Goal: Find specific page/section: Find specific page/section

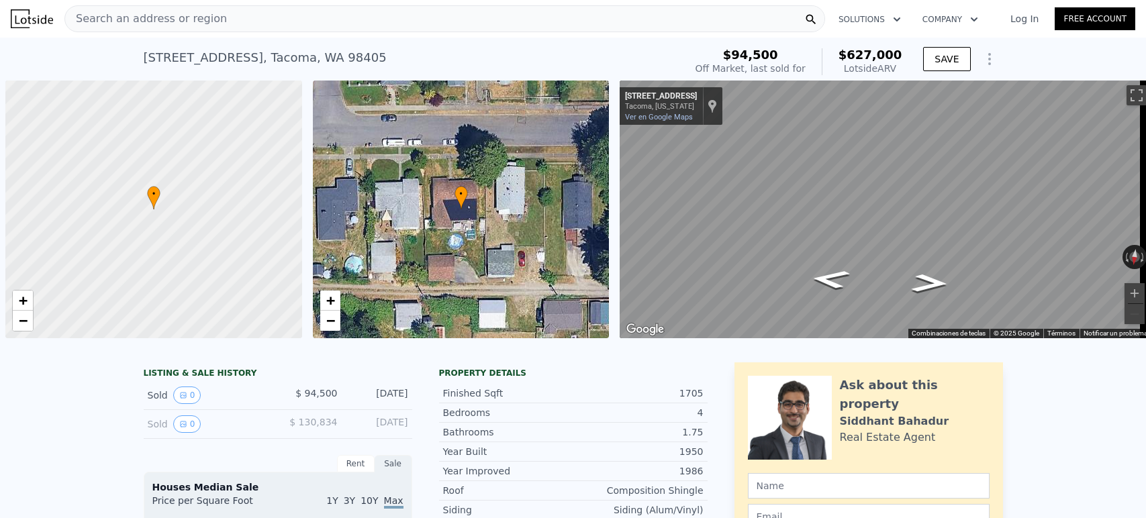
click at [393, 21] on div "Search an address or region" at bounding box center [444, 18] width 760 height 27
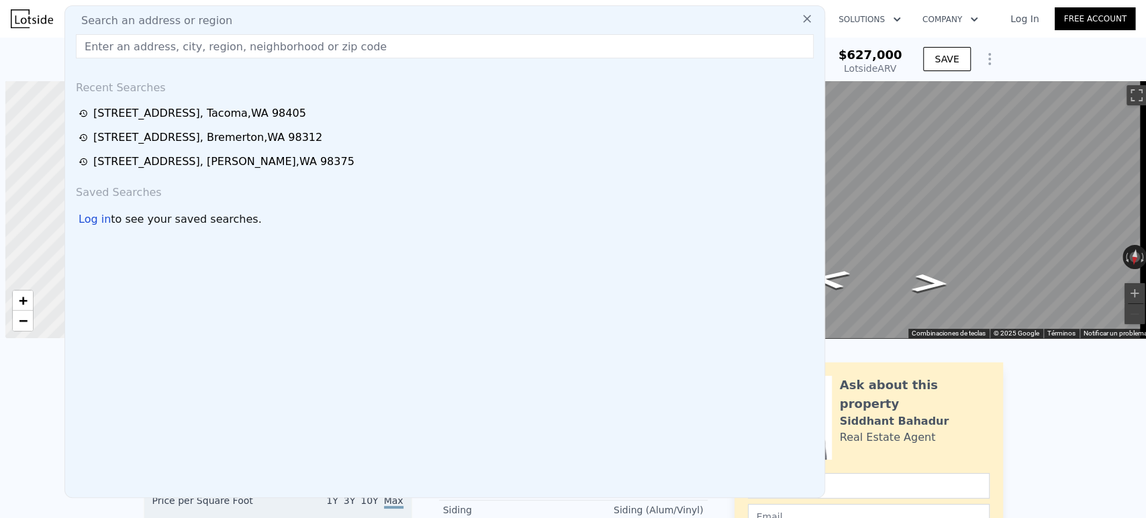
scroll to position [0, 5]
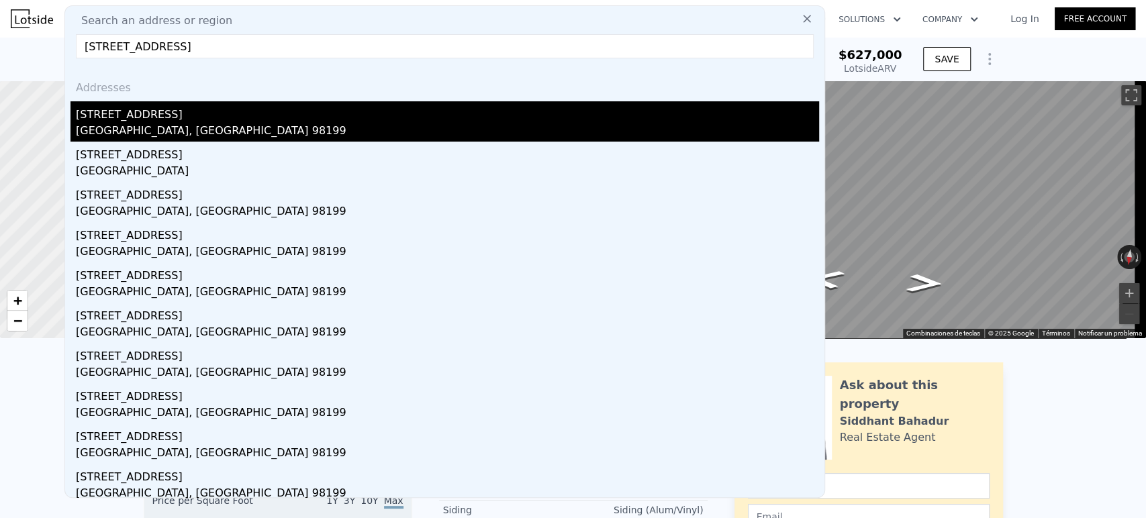
type input "[STREET_ADDRESS]"
click at [242, 122] on div "[STREET_ADDRESS]" at bounding box center [447, 111] width 743 height 21
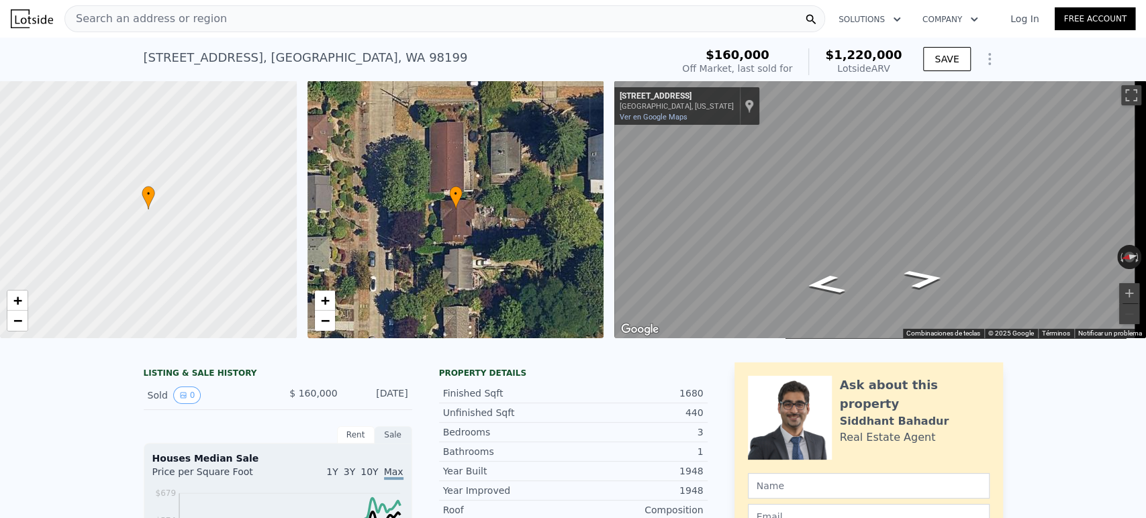
click at [465, 17] on div "Search an address or region" at bounding box center [444, 18] width 760 height 27
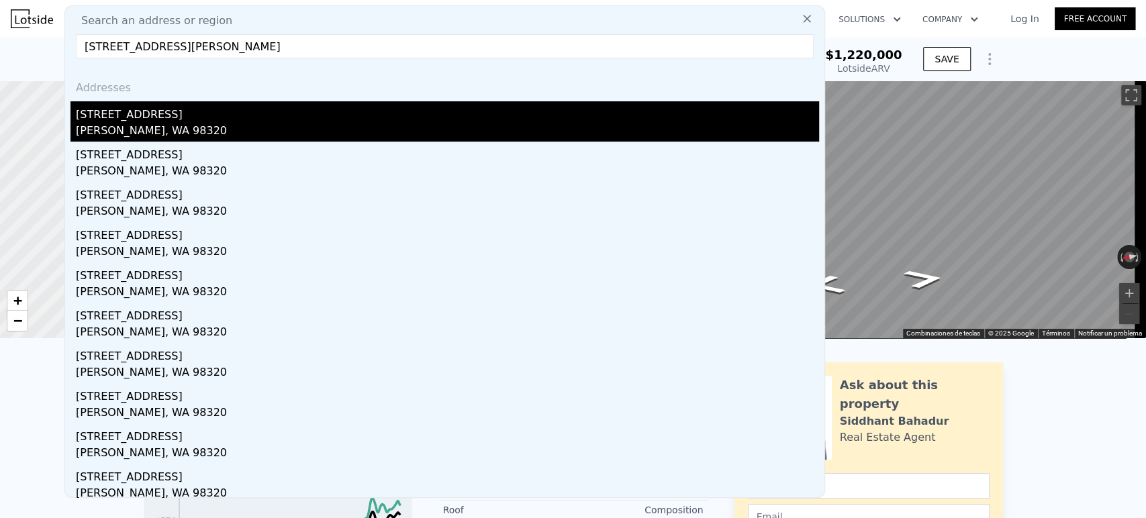
type input "[STREET_ADDRESS][PERSON_NAME]"
click at [419, 118] on div "[STREET_ADDRESS]" at bounding box center [447, 111] width 743 height 21
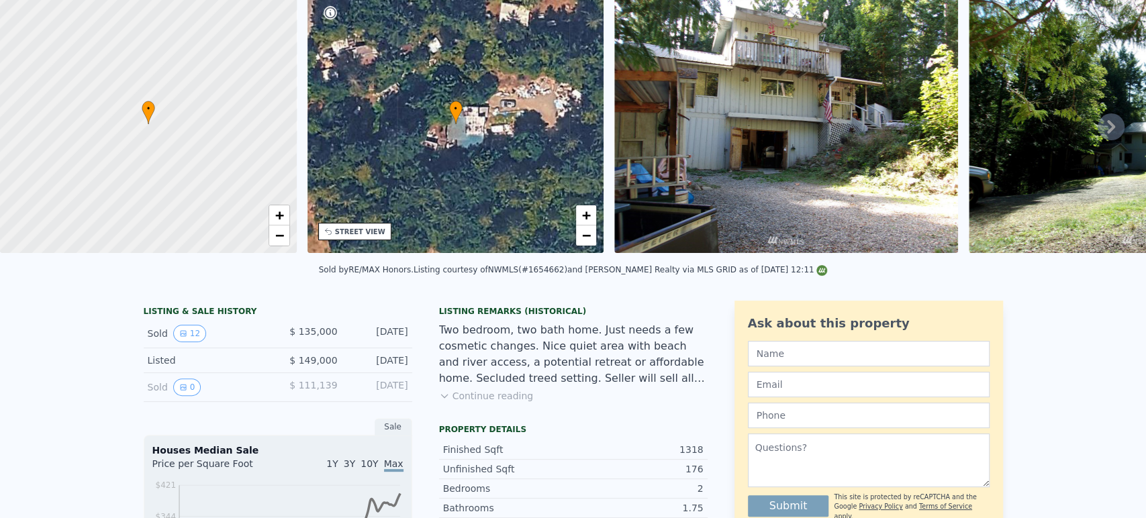
scroll to position [5, 0]
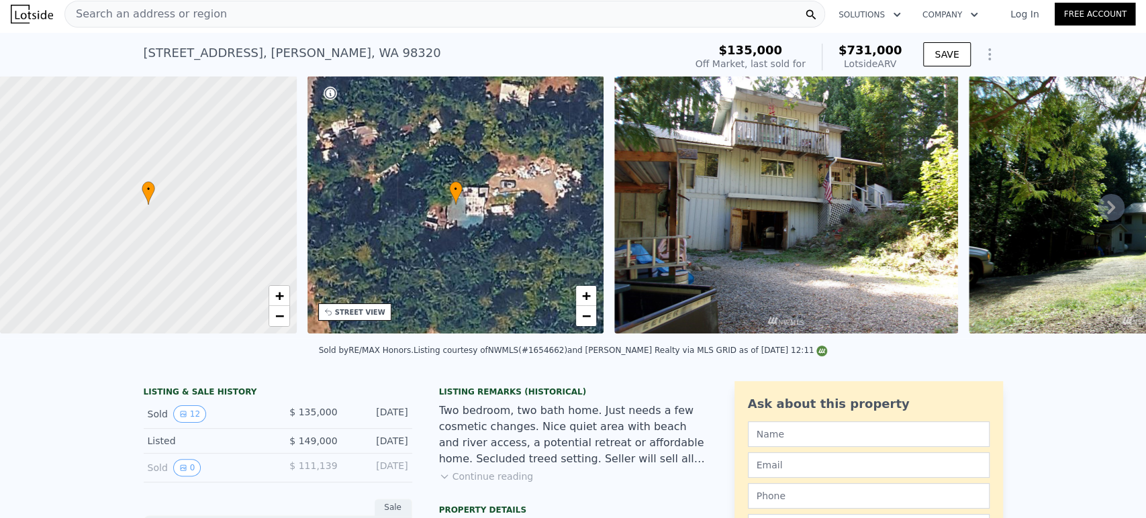
click at [1105, 206] on icon at bounding box center [1110, 207] width 27 height 27
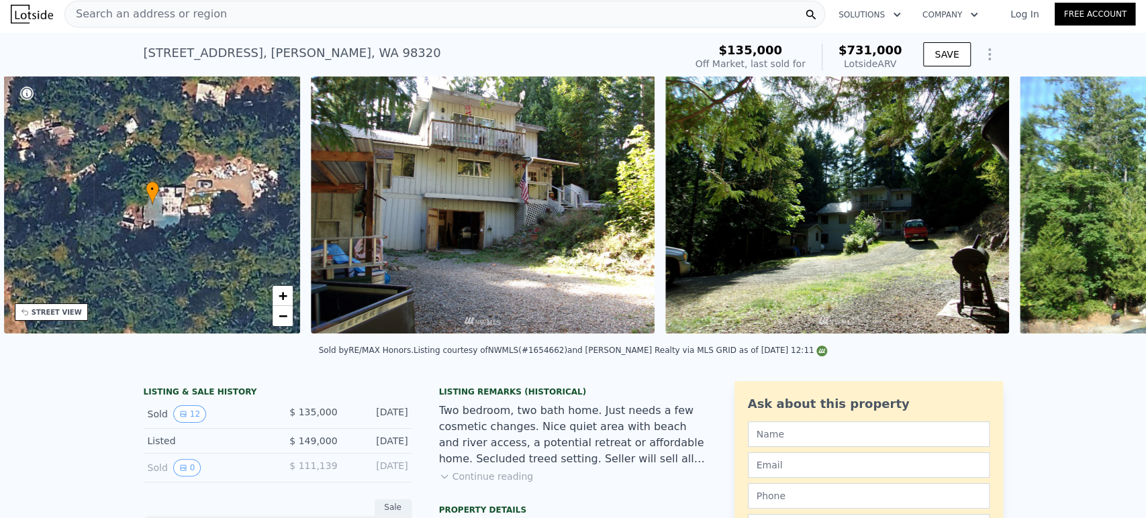
scroll to position [0, 312]
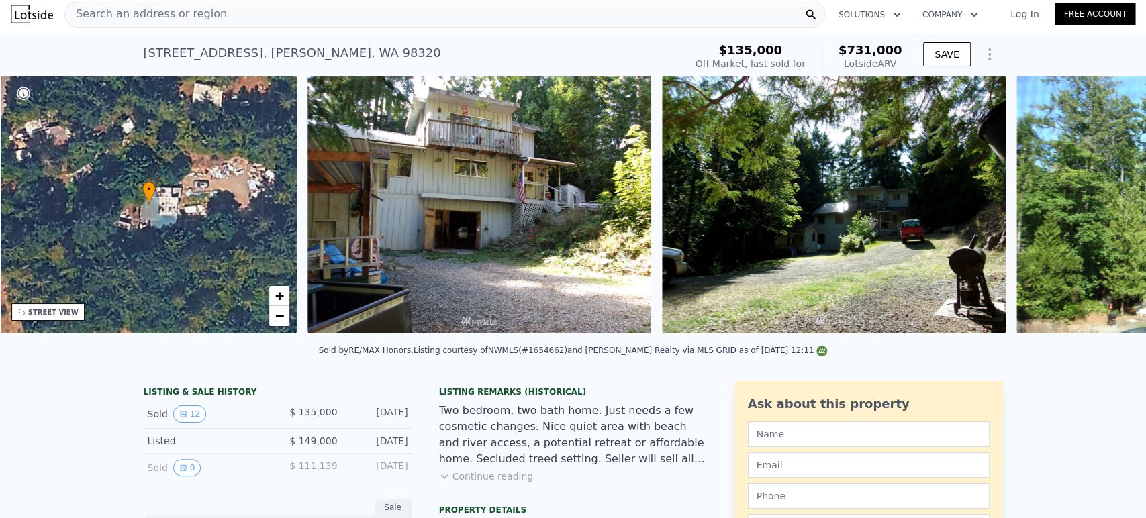
click at [1105, 206] on div "• + − • + − STREET VIEW ← Mover a la izquierda → Mover a la derecha ↑ Mover hac…" at bounding box center [573, 207] width 1146 height 262
click at [1105, 206] on icon at bounding box center [1110, 207] width 27 height 27
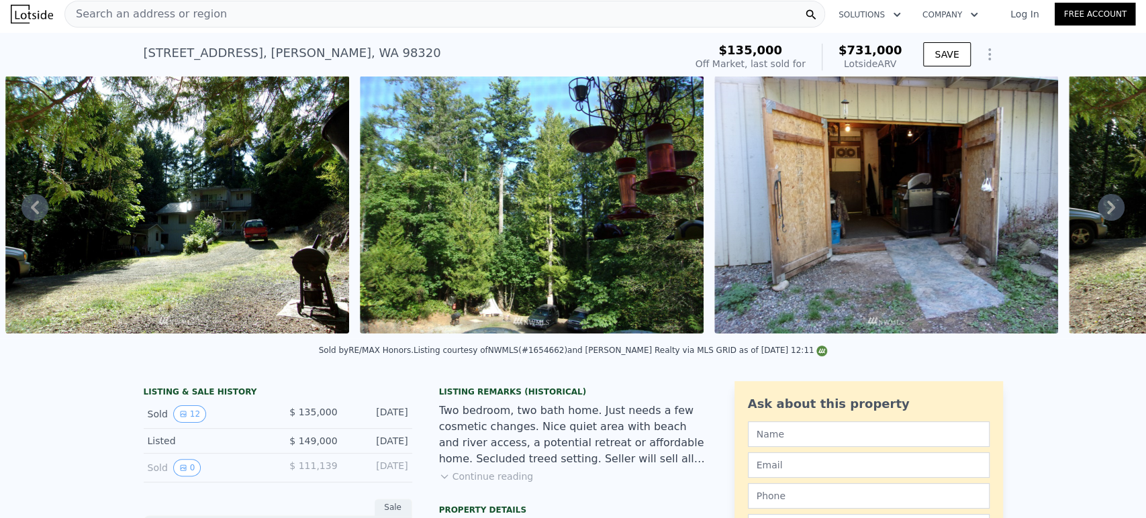
click at [1105, 206] on icon at bounding box center [1110, 207] width 27 height 27
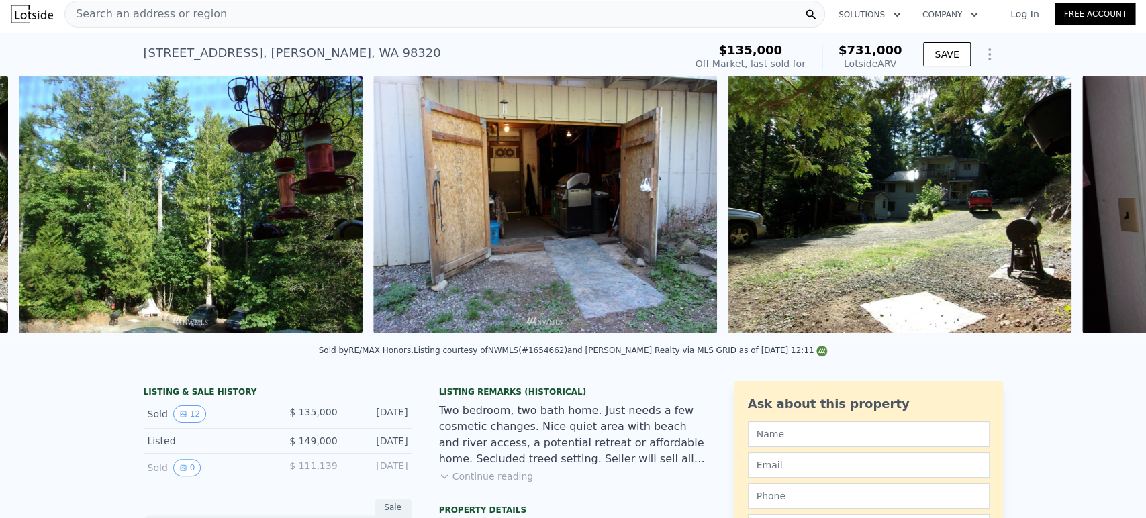
scroll to position [0, 1323]
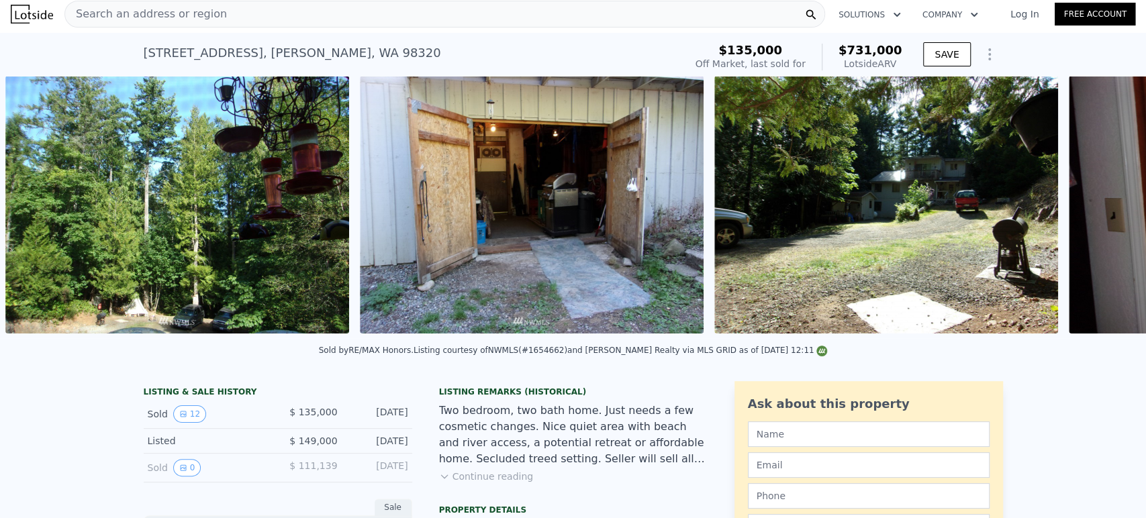
click at [1105, 206] on div "• + − • + − STREET VIEW ← Mover a la izquierda → Mover a la derecha ↑ Mover hac…" at bounding box center [573, 207] width 1146 height 262
click at [1105, 206] on icon at bounding box center [1110, 207] width 27 height 27
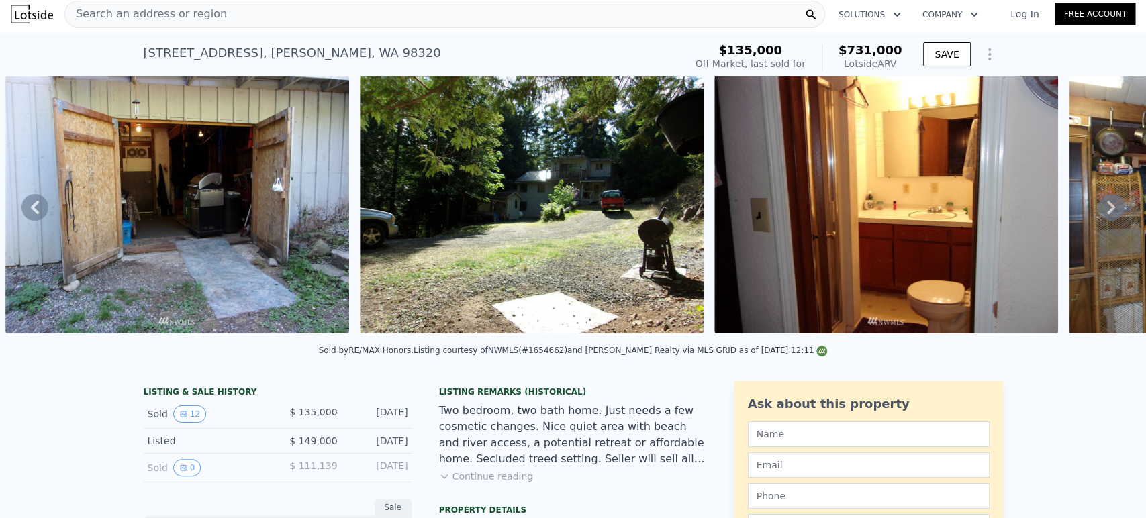
click at [1105, 206] on icon at bounding box center [1110, 207] width 27 height 27
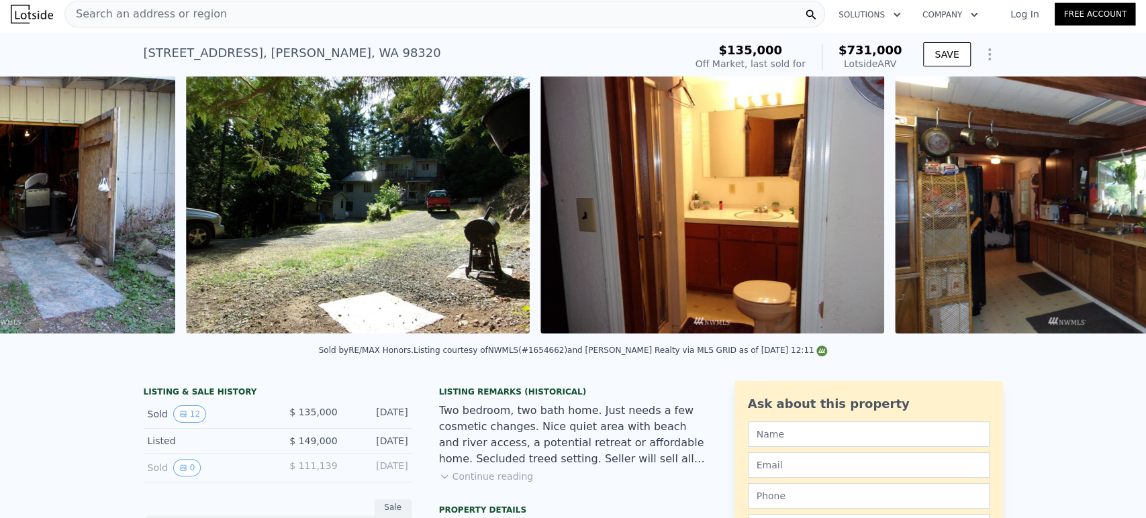
scroll to position [0, 2032]
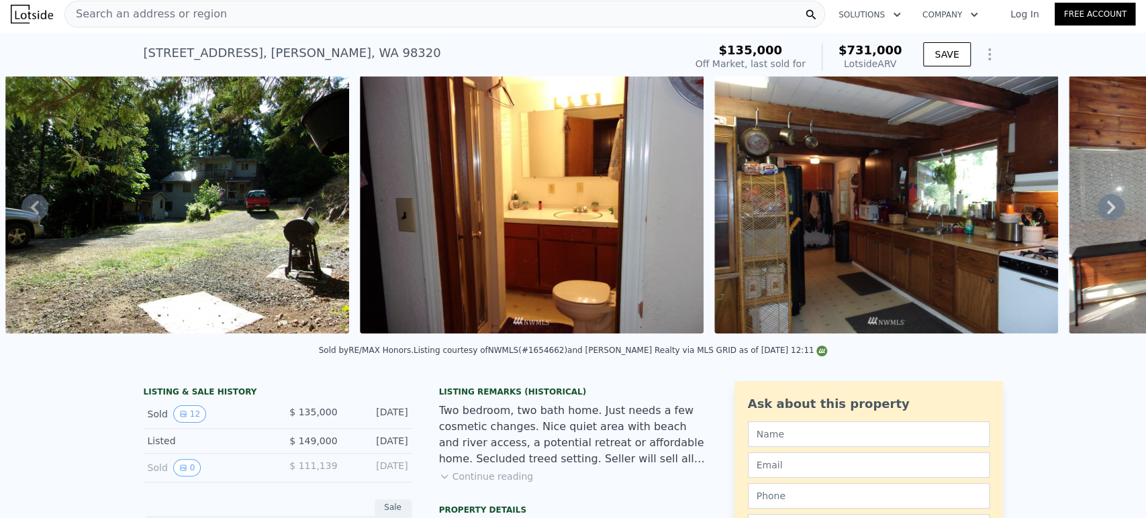
click at [1105, 206] on icon at bounding box center [1110, 207] width 27 height 27
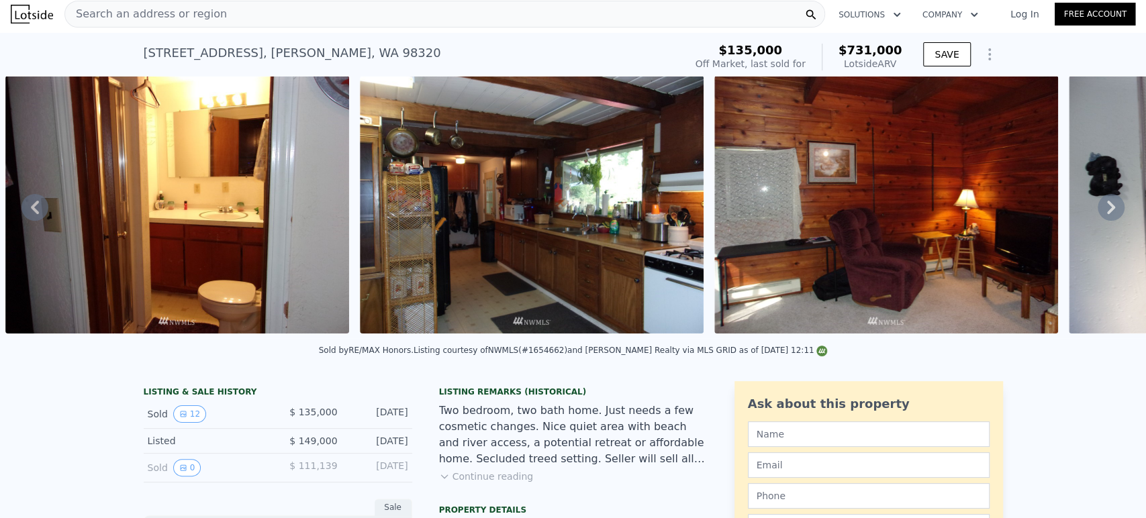
click at [1105, 206] on icon at bounding box center [1110, 207] width 27 height 27
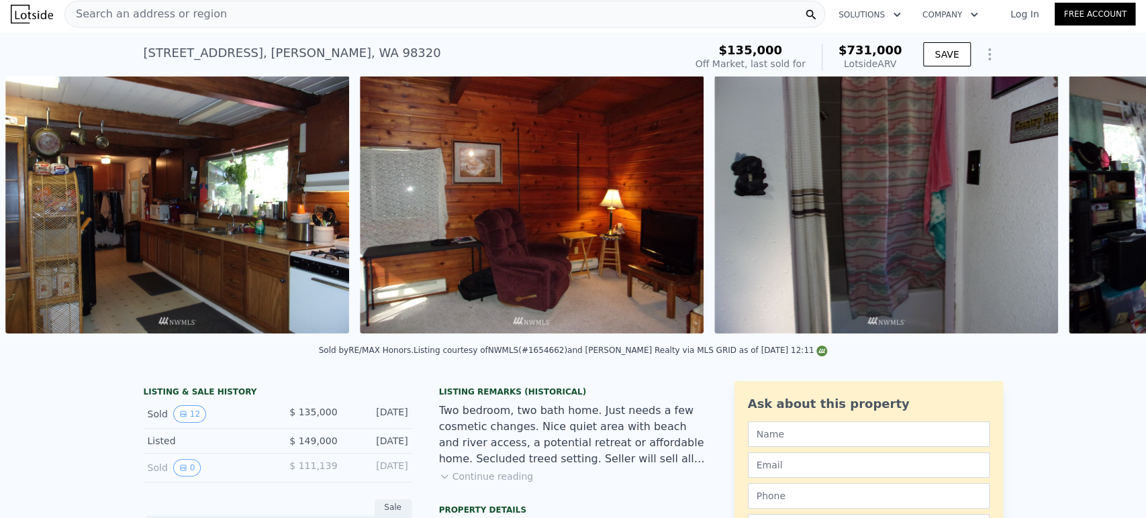
click at [1105, 206] on div "• + − • + − STREET VIEW ← Mover a la izquierda → Mover a la derecha ↑ Mover hac…" at bounding box center [573, 207] width 1146 height 262
click at [1105, 206] on icon at bounding box center [1110, 207] width 27 height 27
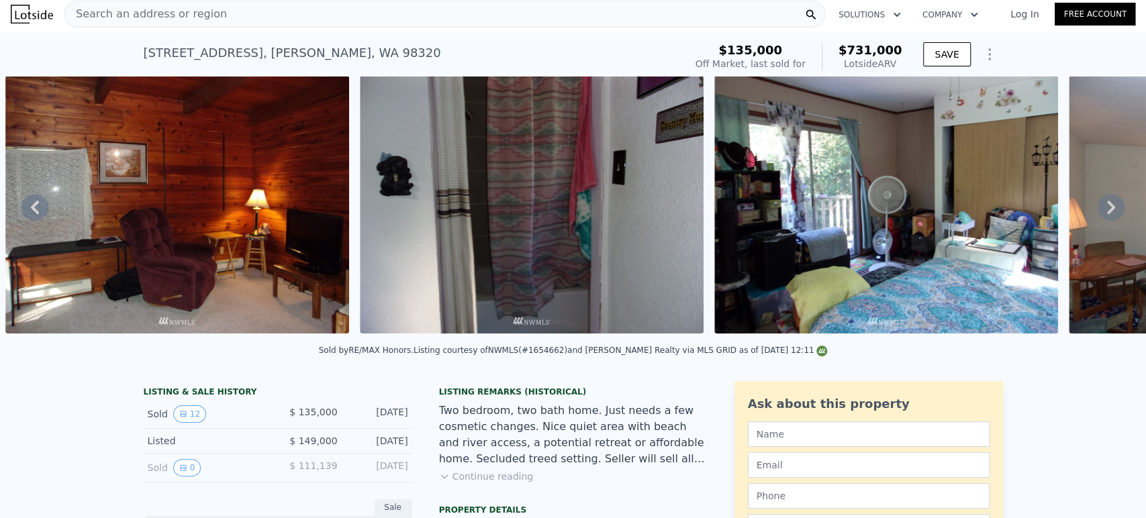
click at [1105, 206] on icon at bounding box center [1110, 207] width 27 height 27
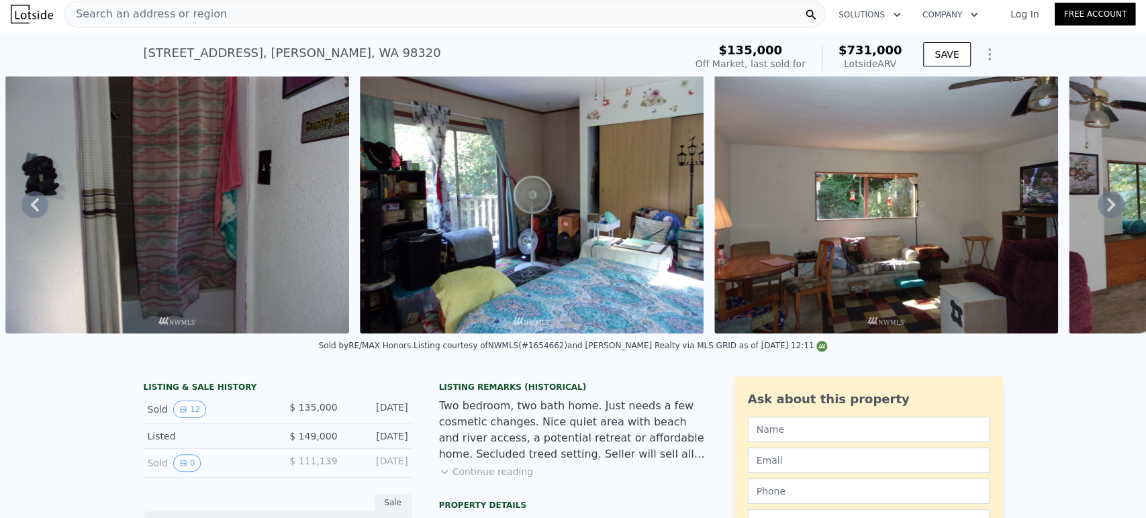
click at [1105, 206] on icon at bounding box center [1110, 204] width 27 height 27
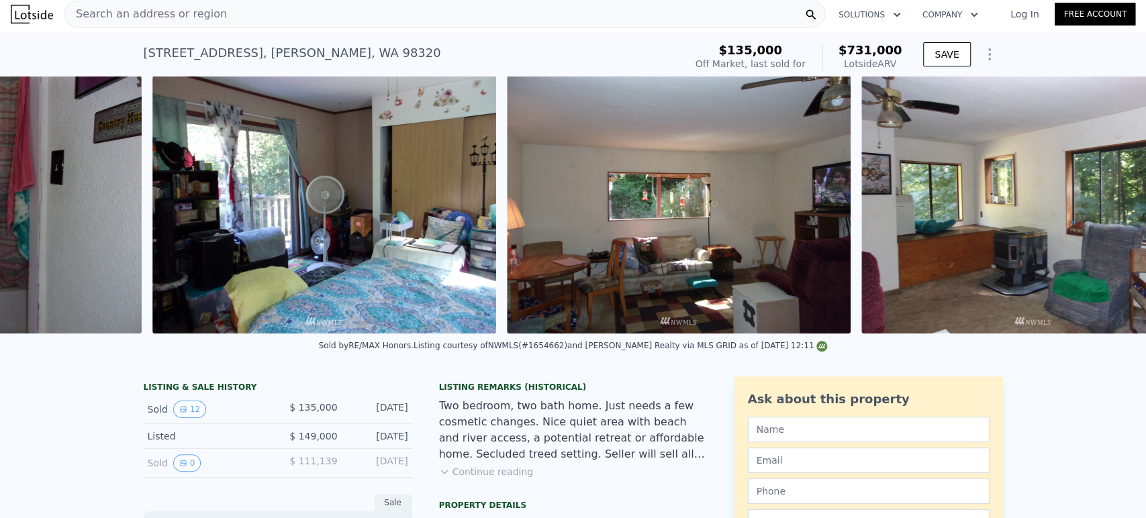
click at [1105, 206] on img at bounding box center [1033, 205] width 344 height 258
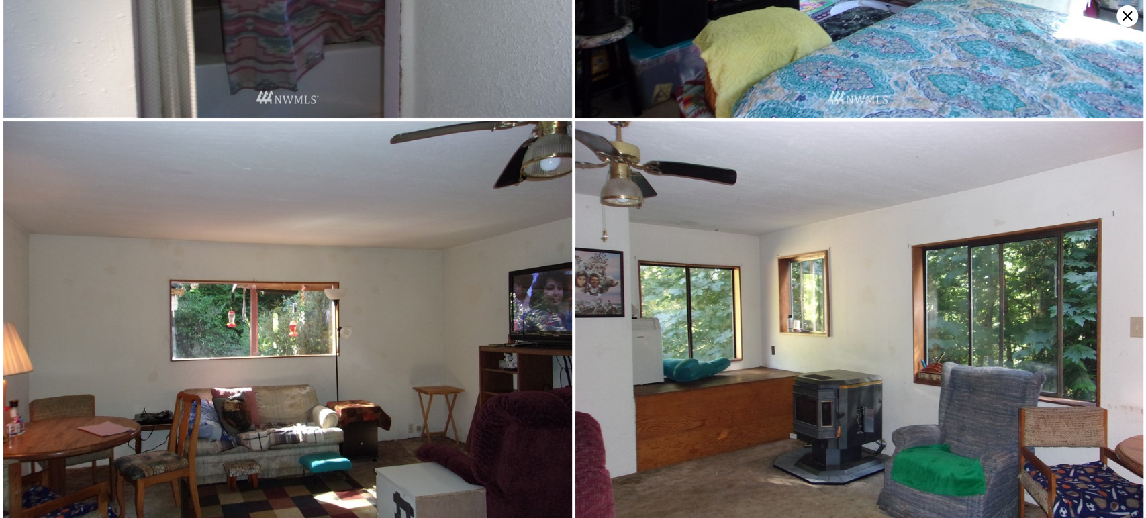
scroll to position [2028, 0]
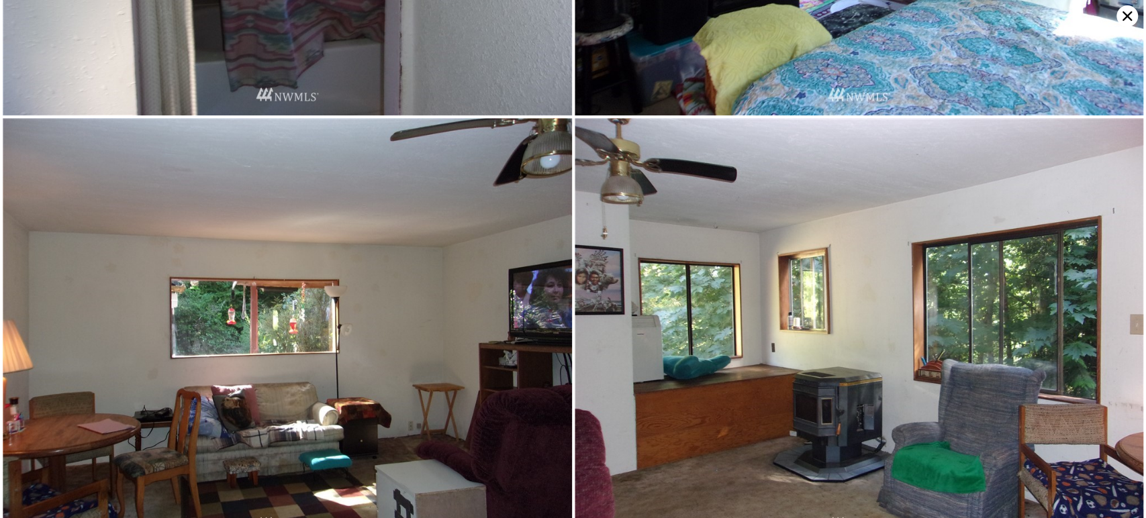
click at [1127, 13] on icon at bounding box center [1126, 15] width 21 height 21
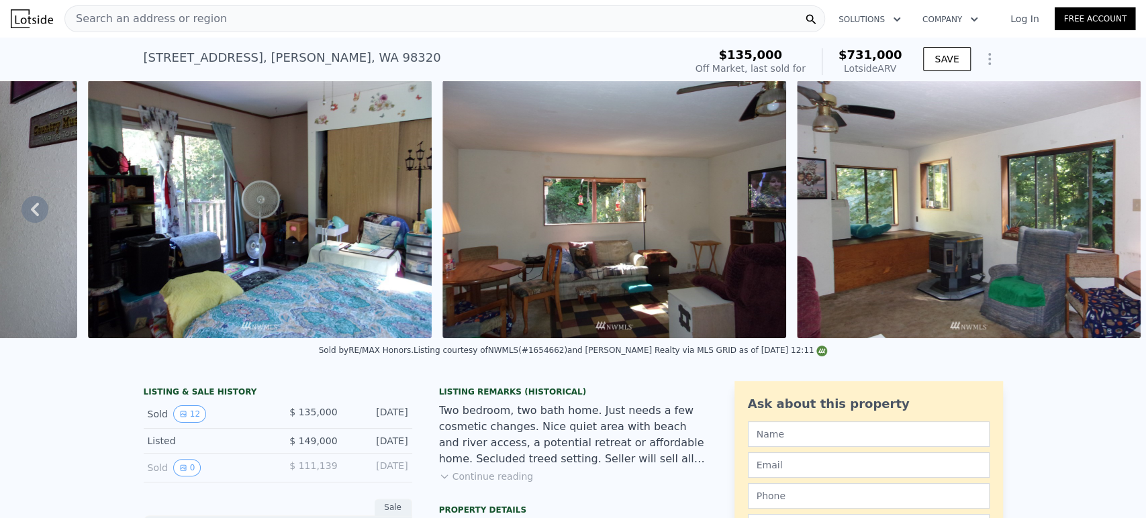
scroll to position [0, 0]
